Goal: Task Accomplishment & Management: Manage account settings

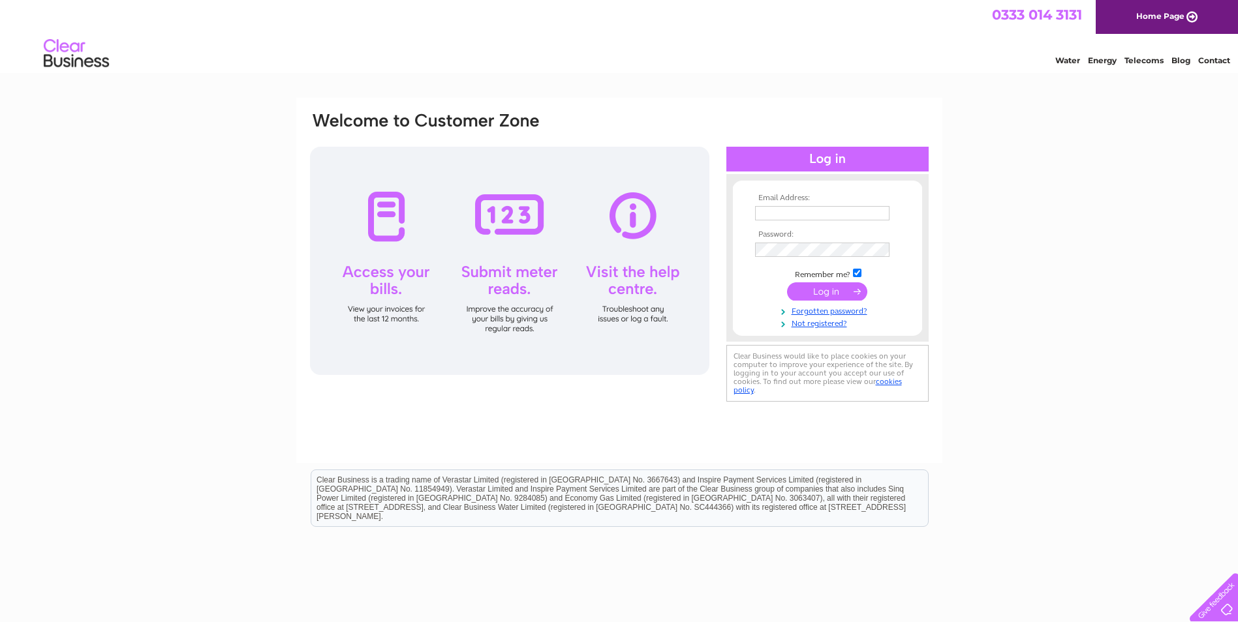
type input "[PERSON_NAME][EMAIL_ADDRESS][PERSON_NAME][DOMAIN_NAME]"
click at [808, 294] on input "submit" at bounding box center [827, 291] width 80 height 18
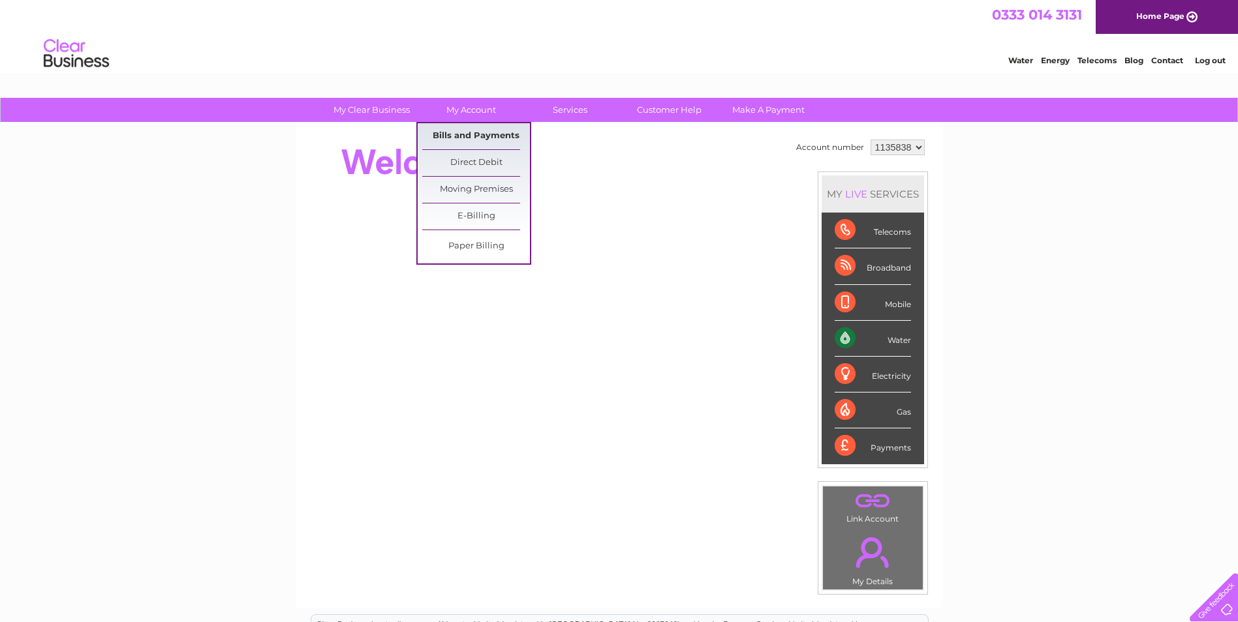
click at [470, 131] on link "Bills and Payments" at bounding box center [476, 136] width 108 height 26
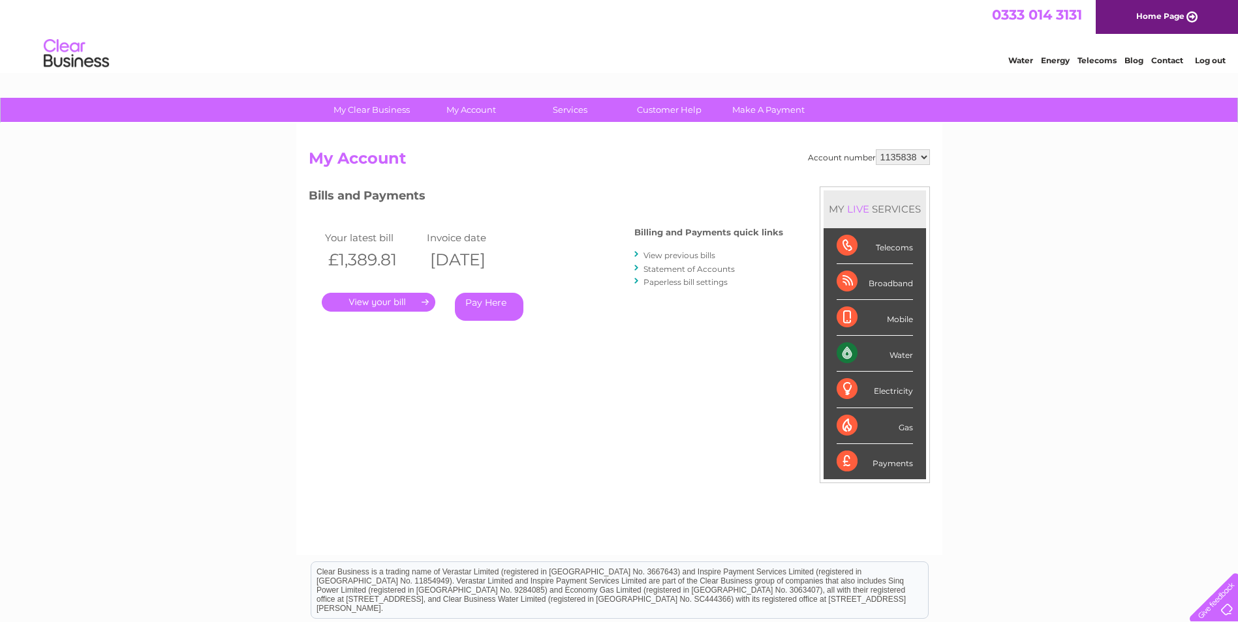
click at [403, 304] on link "." at bounding box center [379, 302] width 114 height 19
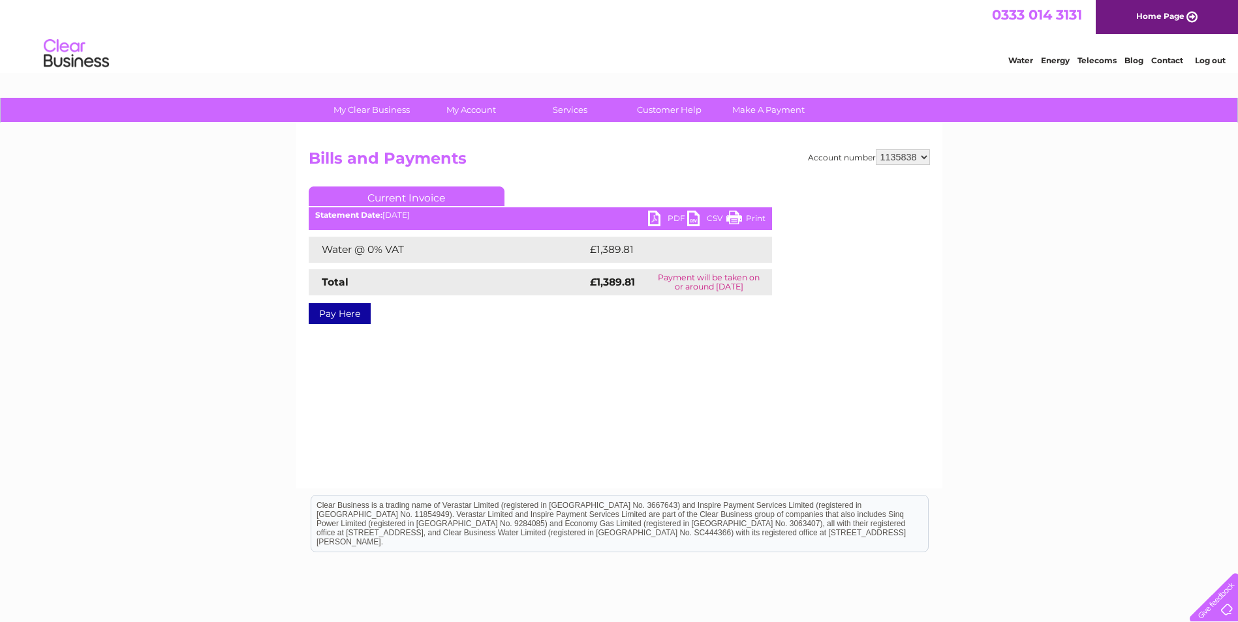
click at [670, 213] on link "PDF" at bounding box center [667, 220] width 39 height 19
